Goal: Navigation & Orientation: Find specific page/section

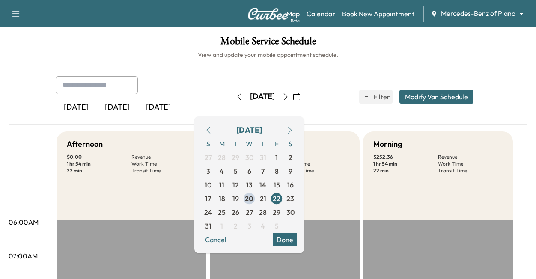
click at [393, 52] on h6 "View and update your mobile appointment schedule." at bounding box center [268, 55] width 519 height 9
click at [300, 95] on icon "button" at bounding box center [296, 96] width 7 height 7
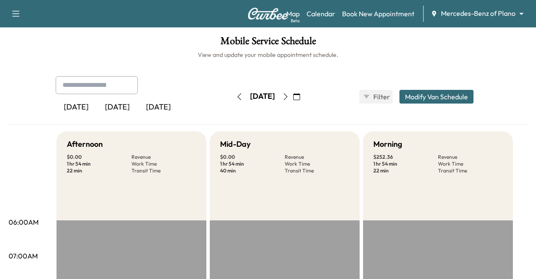
click at [236, 96] on icon "button" at bounding box center [239, 96] width 7 height 7
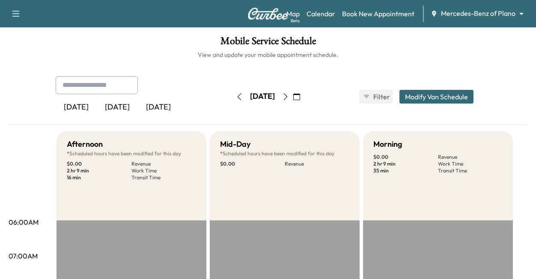
click at [236, 95] on icon "button" at bounding box center [239, 96] width 7 height 7
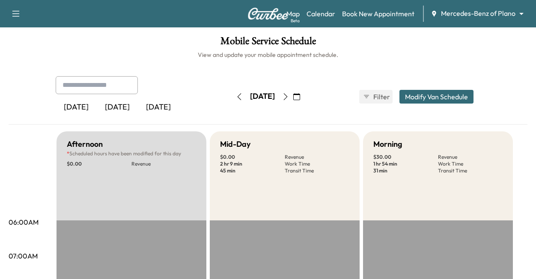
click at [472, 13] on body "Support Log Out Map Beta Calendar Book New Appointment Mercedes-Benz of Plano *…" at bounding box center [268, 139] width 536 height 279
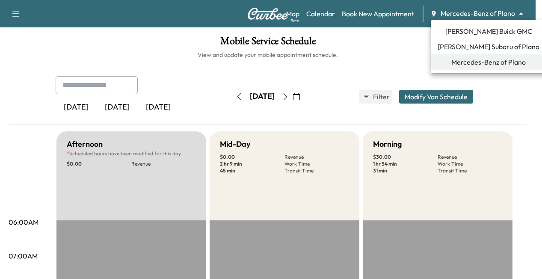
click at [496, 30] on span "[PERSON_NAME] Buick GMC" at bounding box center [489, 31] width 87 height 10
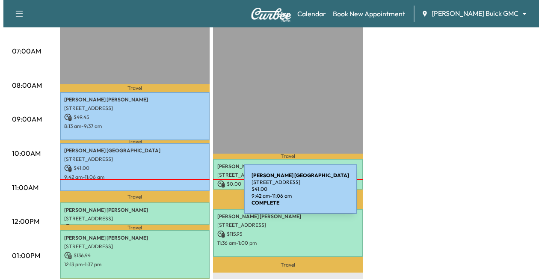
scroll to position [257, 0]
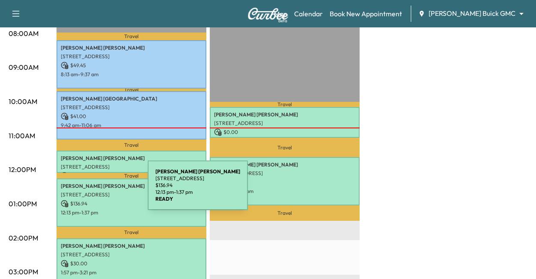
click at [83, 191] on p "[STREET_ADDRESS]" at bounding box center [131, 194] width 141 height 7
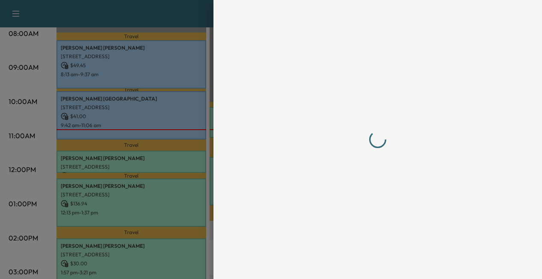
click at [83, 190] on div at bounding box center [271, 139] width 542 height 279
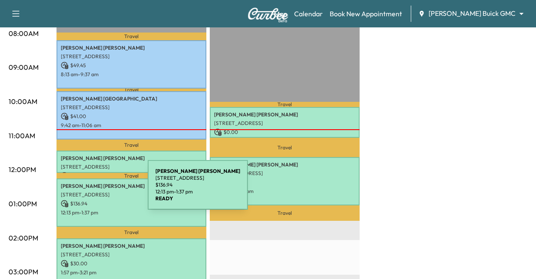
click at [83, 191] on p "[STREET_ADDRESS]" at bounding box center [131, 194] width 141 height 7
